Goal: Navigation & Orientation: Understand site structure

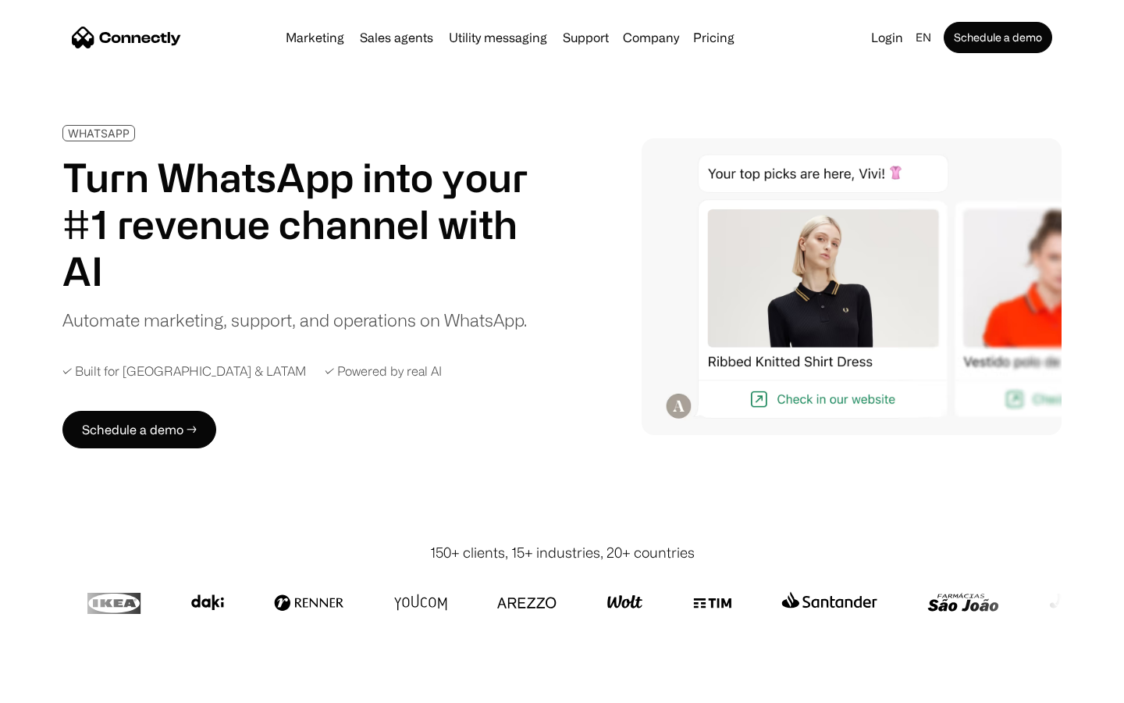
scroll to position [5071, 0]
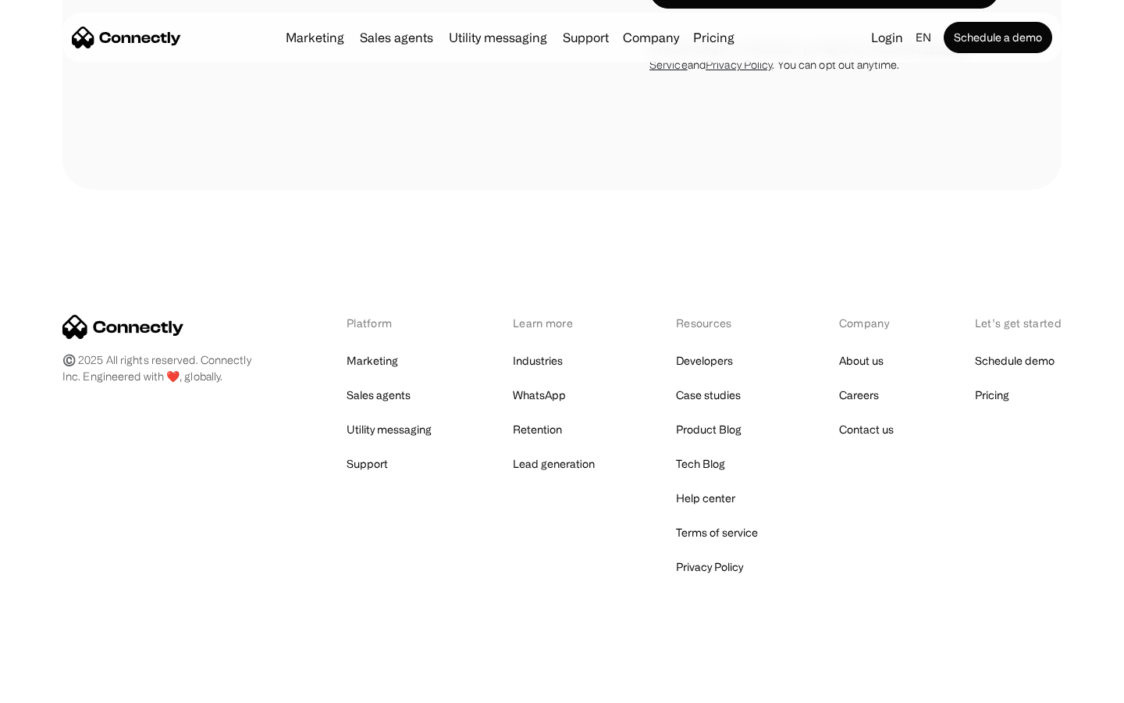
scroll to position [1337, 0]
